Goal: Transaction & Acquisition: Purchase product/service

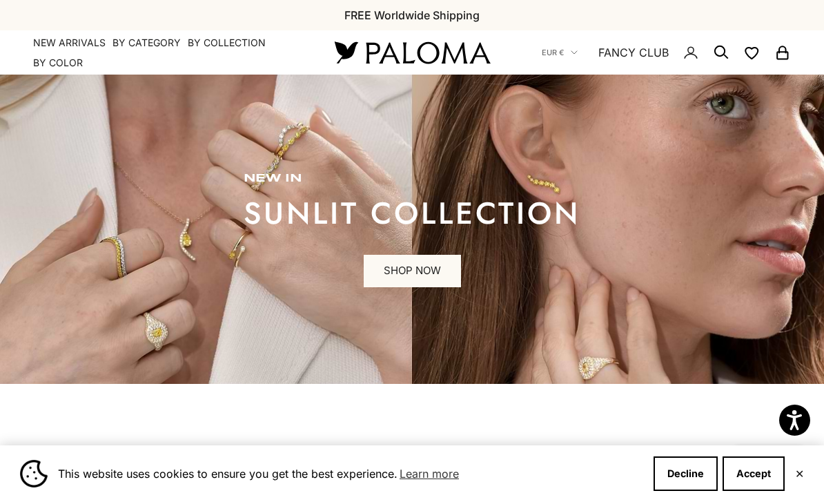
click at [755, 465] on button "Accept" at bounding box center [753, 473] width 62 height 35
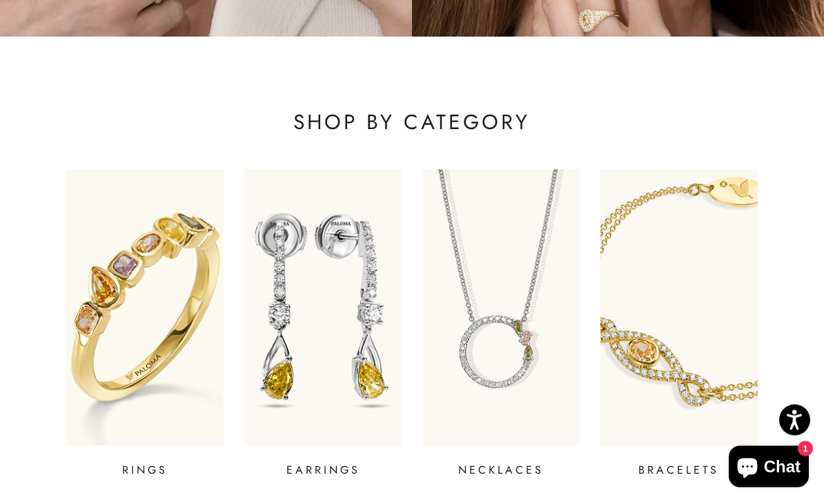
scroll to position [347, 0]
click at [204, 233] on img at bounding box center [144, 307] width 157 height 276
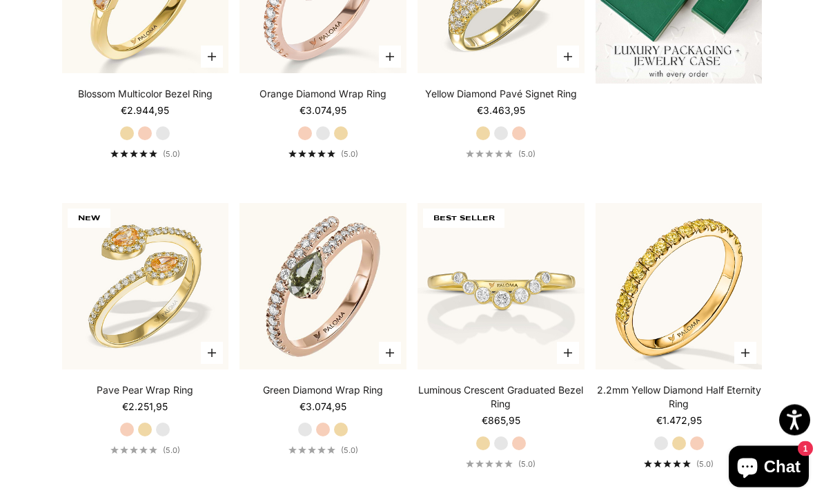
scroll to position [511, 0]
click at [328, 437] on label "Rose Gold" at bounding box center [322, 429] width 15 height 15
click at [341, 304] on img at bounding box center [323, 287] width 184 height 184
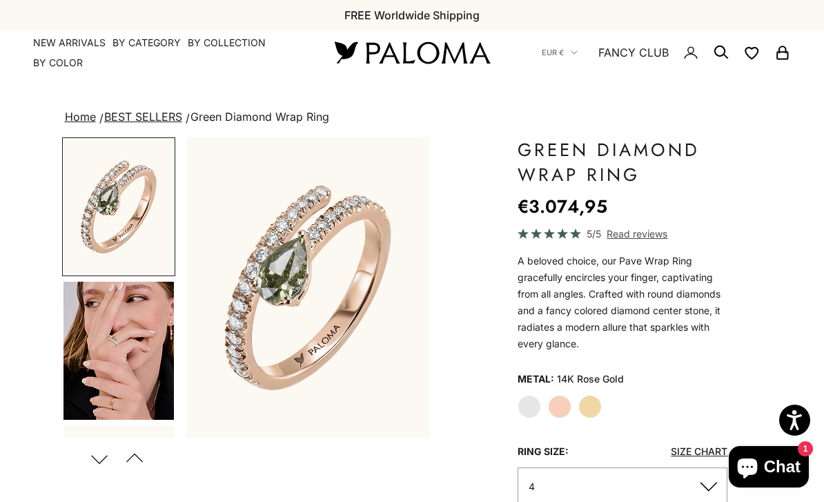
click at [132, 330] on img "Go to item 4" at bounding box center [118, 351] width 110 height 138
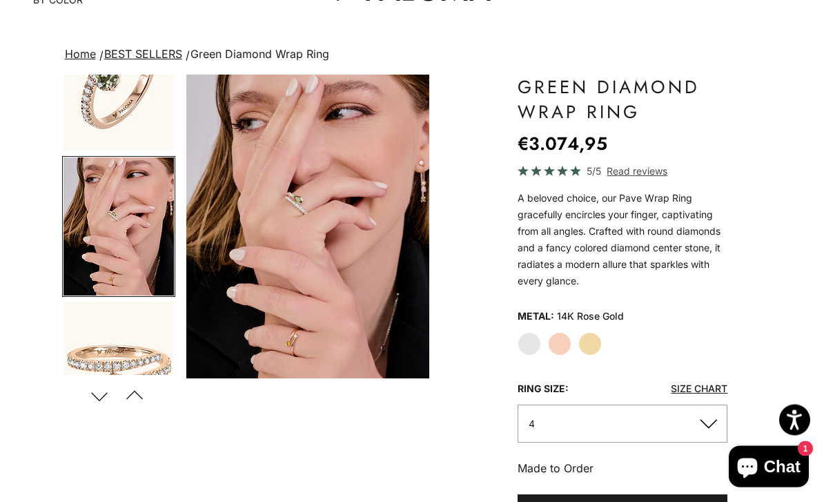
scroll to position [61, 0]
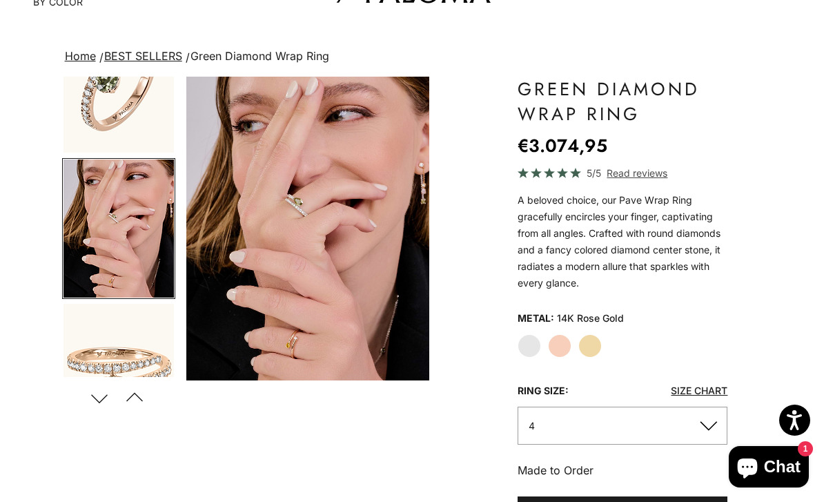
click at [107, 394] on button "Next" at bounding box center [99, 398] width 31 height 32
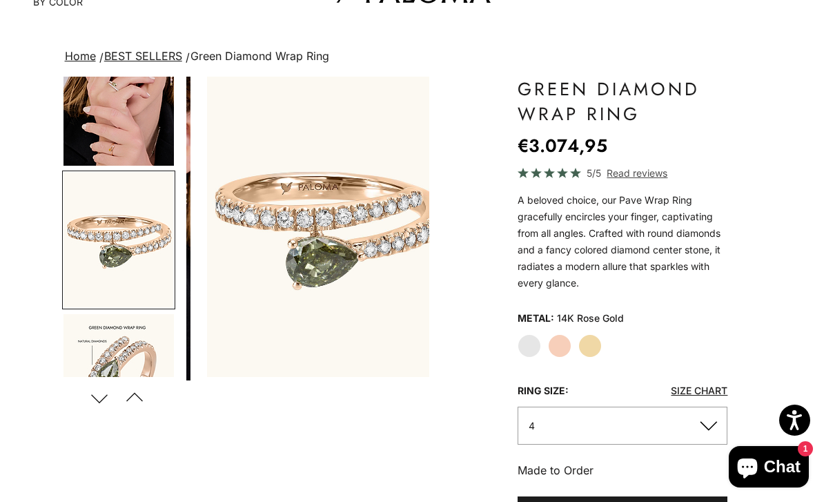
scroll to position [205, 0]
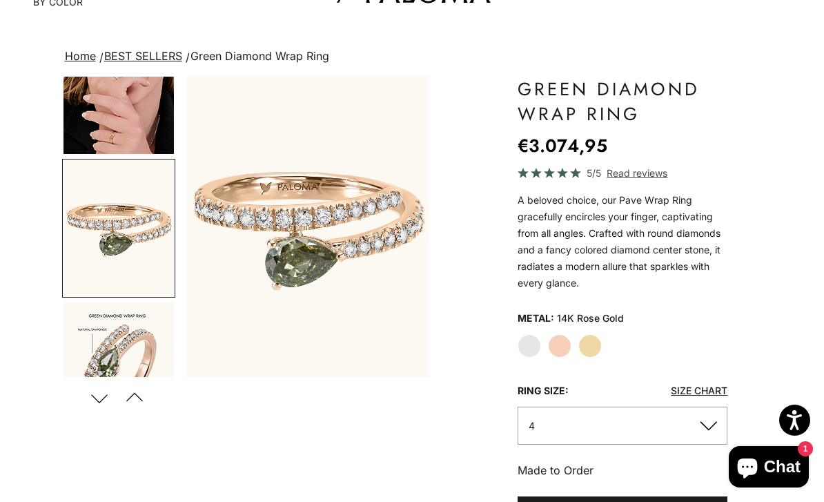
click at [108, 386] on button "Next" at bounding box center [99, 398] width 31 height 32
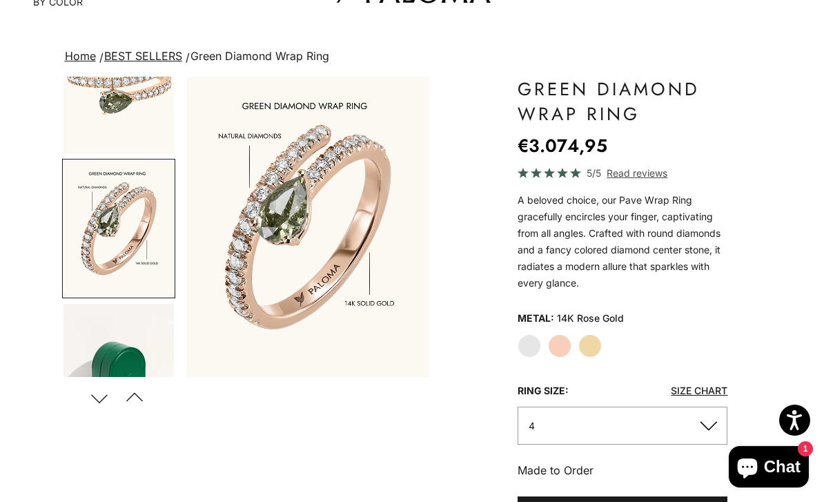
scroll to position [0, 0]
